Goal: Task Accomplishment & Management: Complete application form

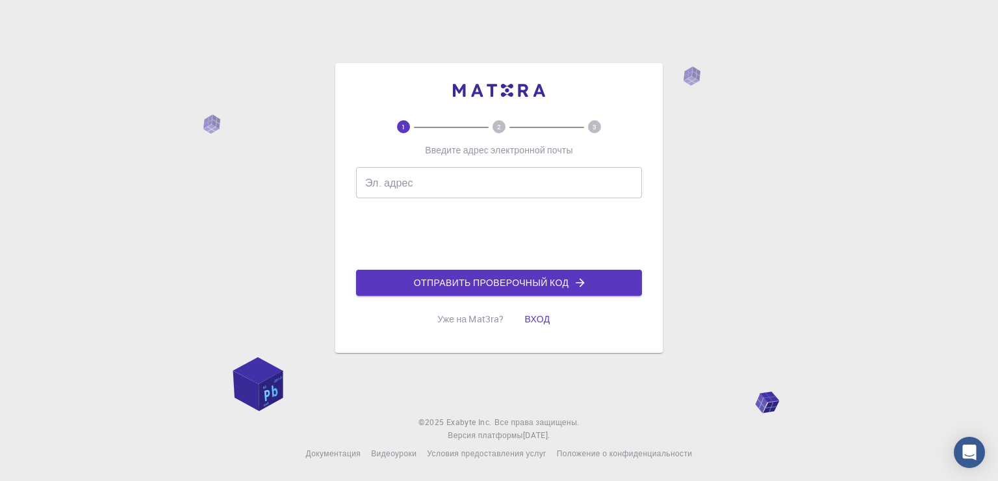
click at [393, 179] on input "Эл. адрес" at bounding box center [499, 182] width 286 height 31
type input "[EMAIL_ADDRESS][DOMAIN_NAME]"
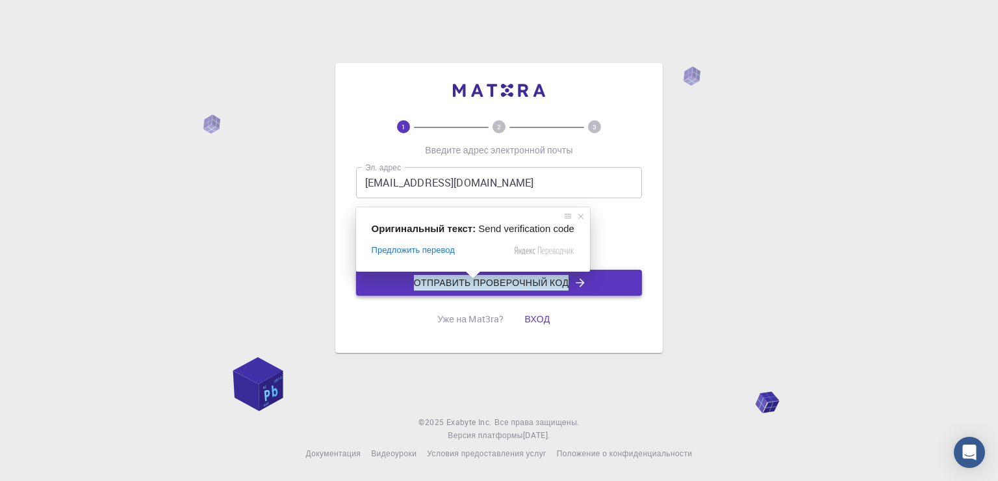
click at [478, 279] on span at bounding box center [473, 275] width 17 height 8
click at [385, 282] on button "Отправить проверочный код" at bounding box center [499, 283] width 286 height 26
